Goal: Check status

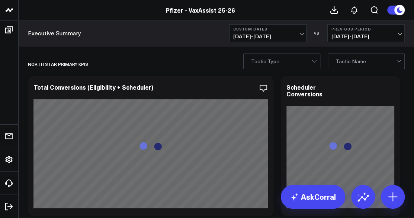
click at [282, 38] on span "[DATE] - [DATE]" at bounding box center [267, 36] width 69 height 6
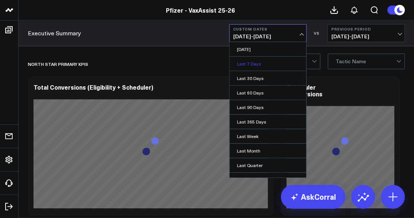
click at [277, 64] on link "Last 7 Days" at bounding box center [267, 64] width 77 height 14
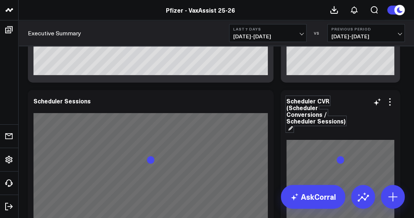
scroll to position [1055, 0]
